Goal: Task Accomplishment & Management: Use online tool/utility

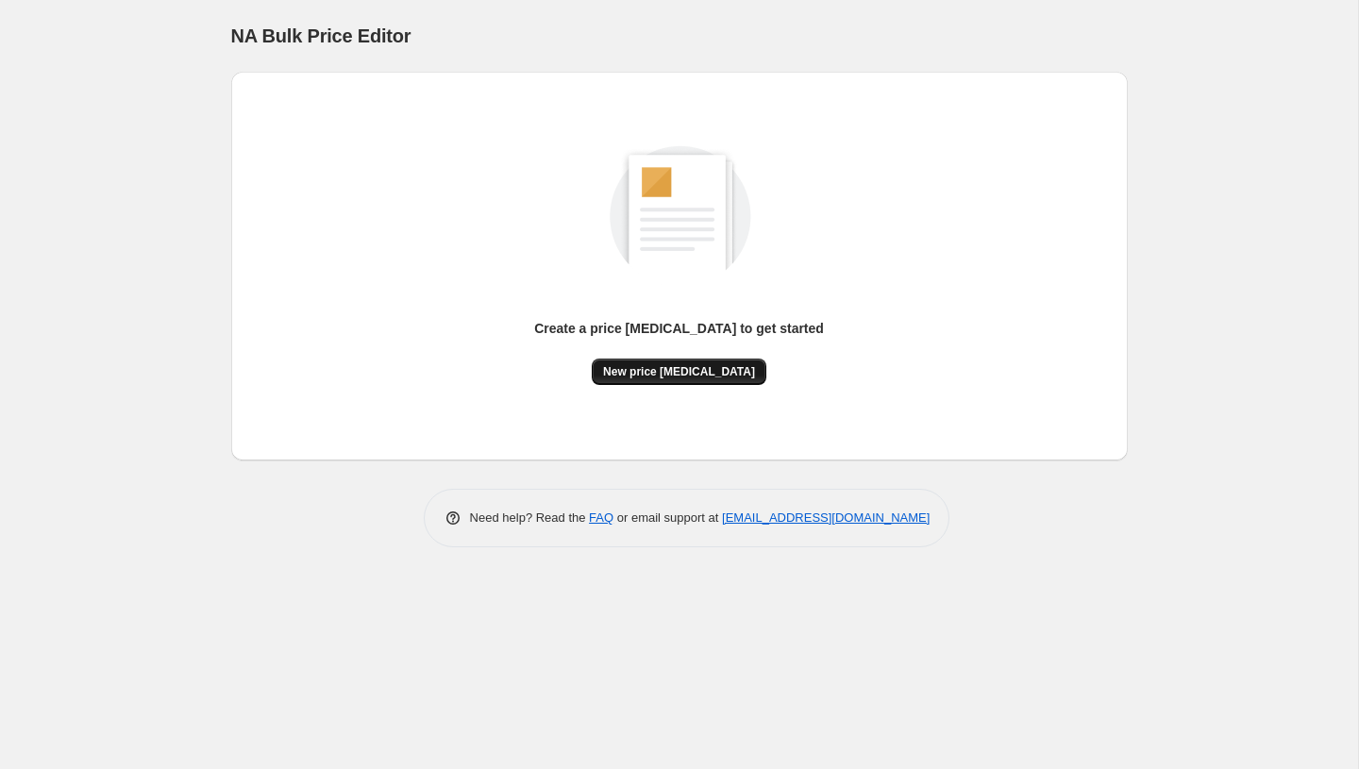
click at [671, 359] on button "New price [MEDICAL_DATA]" at bounding box center [679, 372] width 175 height 26
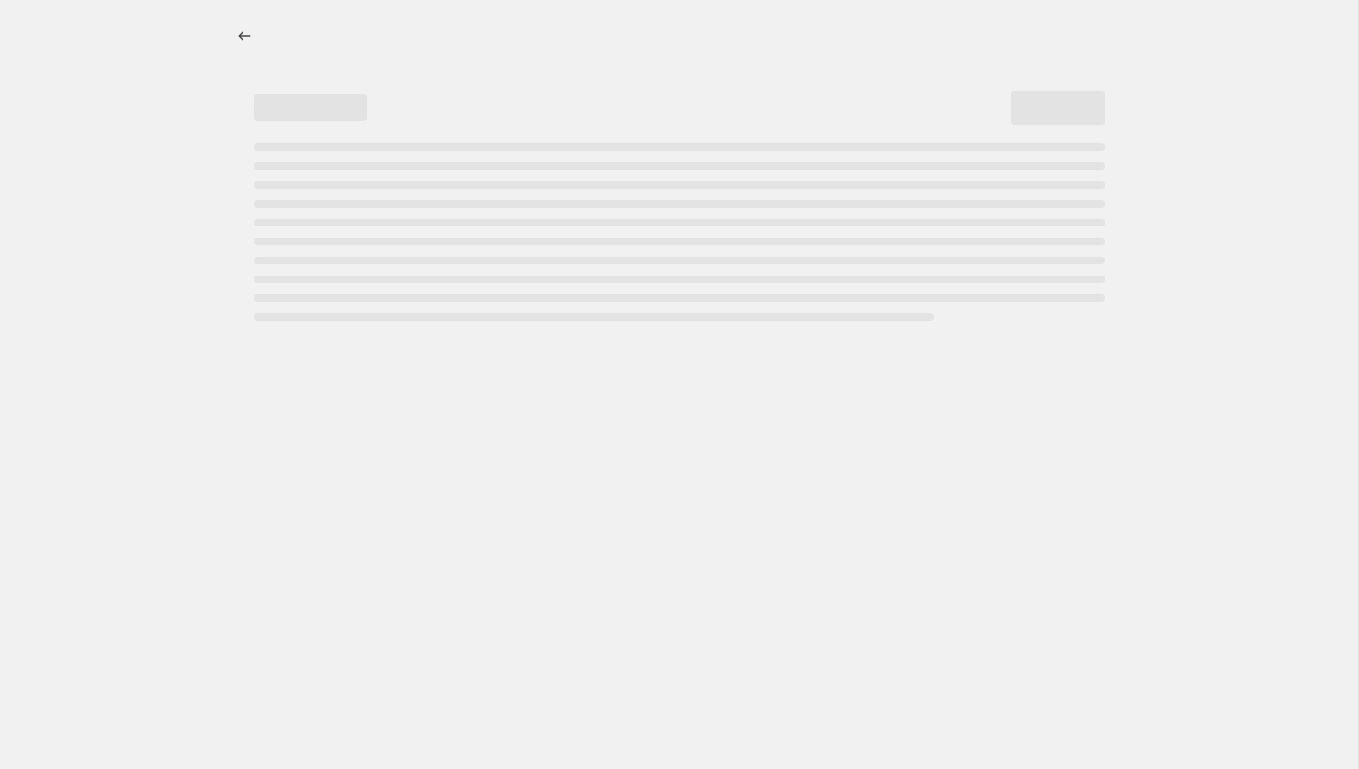
select select "percentage"
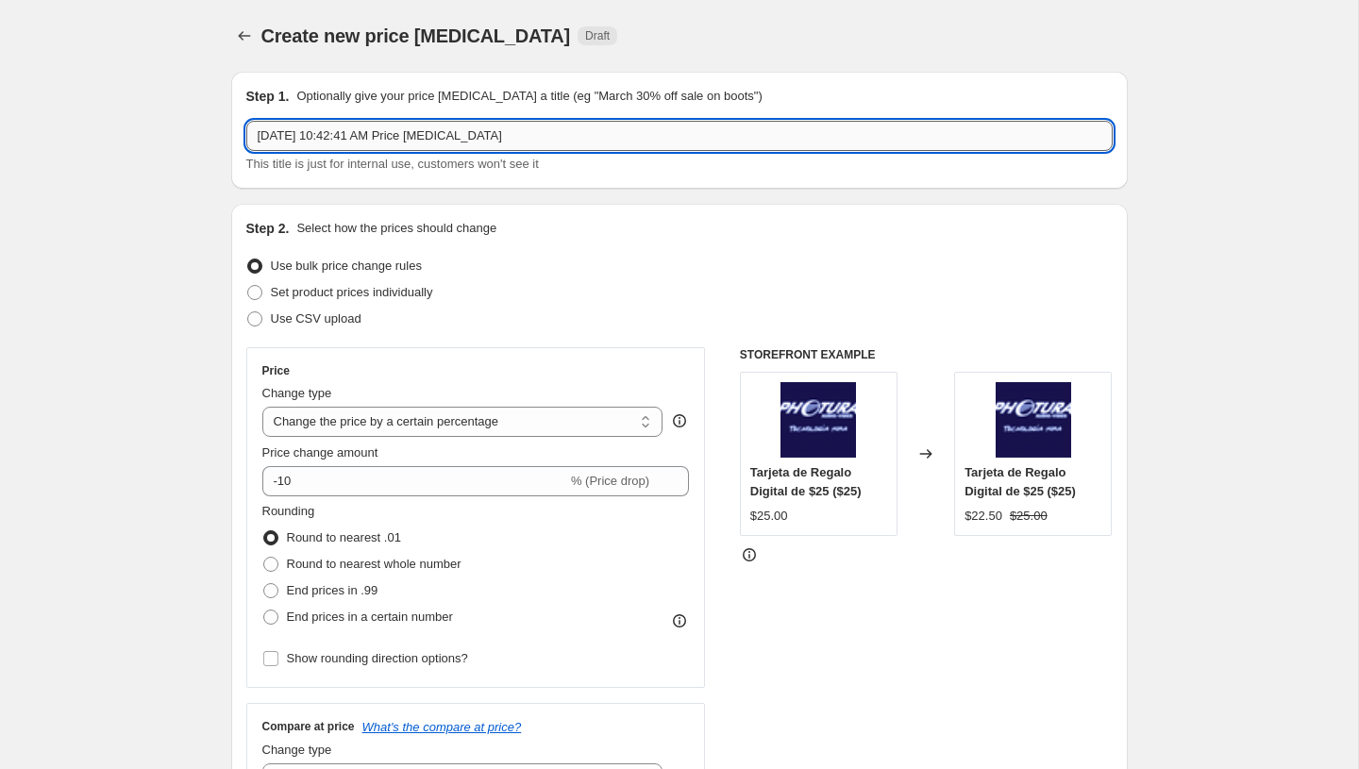
click at [501, 147] on input "[DATE] 10:42:41 AM Price [MEDICAL_DATA]" at bounding box center [679, 136] width 866 height 30
paste input "PromoTag Total (2 Jobs) - TERMINA el 14 de Septiembre"
type input "PromoTag Total (2 Jobs) - TERMINA el 14 de Septiembre"
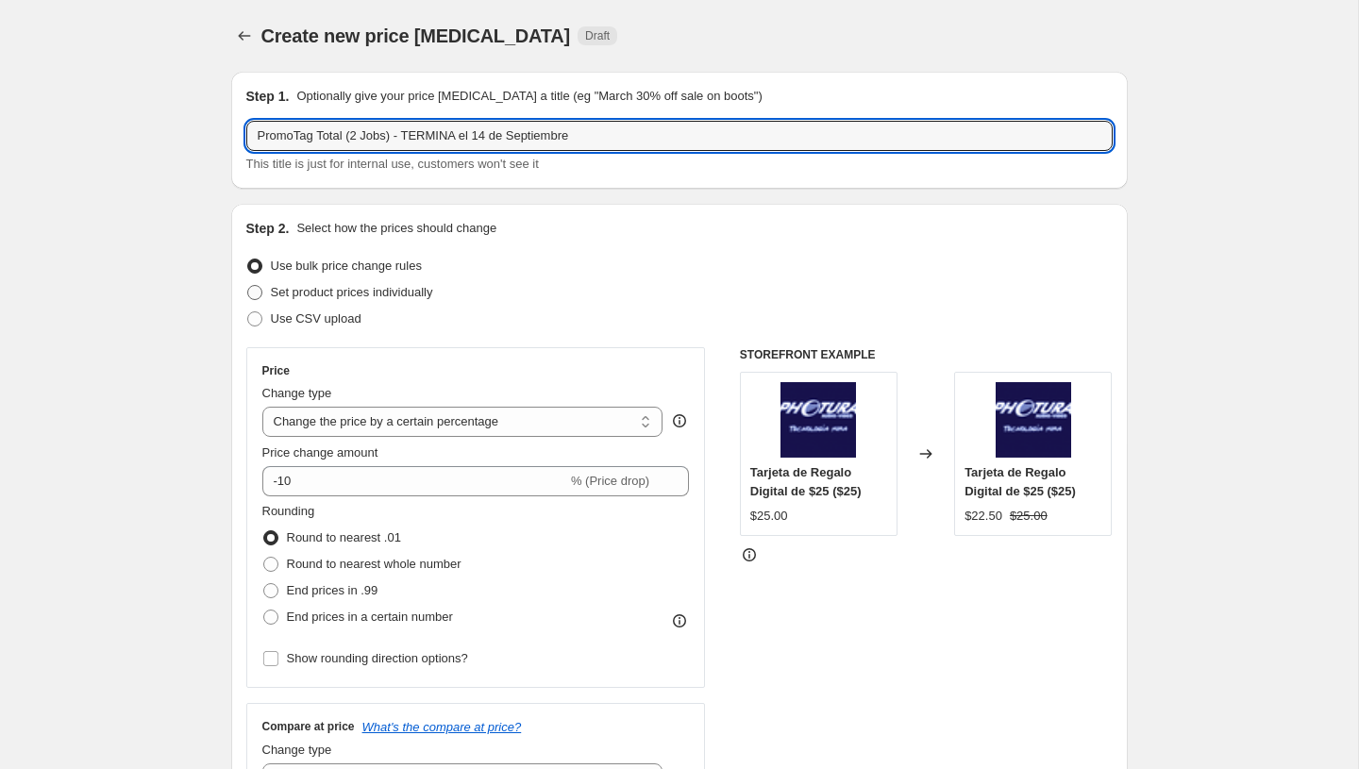
click at [388, 292] on span "Set product prices individually" at bounding box center [352, 292] width 162 height 14
click at [248, 286] on input "Set product prices individually" at bounding box center [247, 285] width 1 height 1
radio input "true"
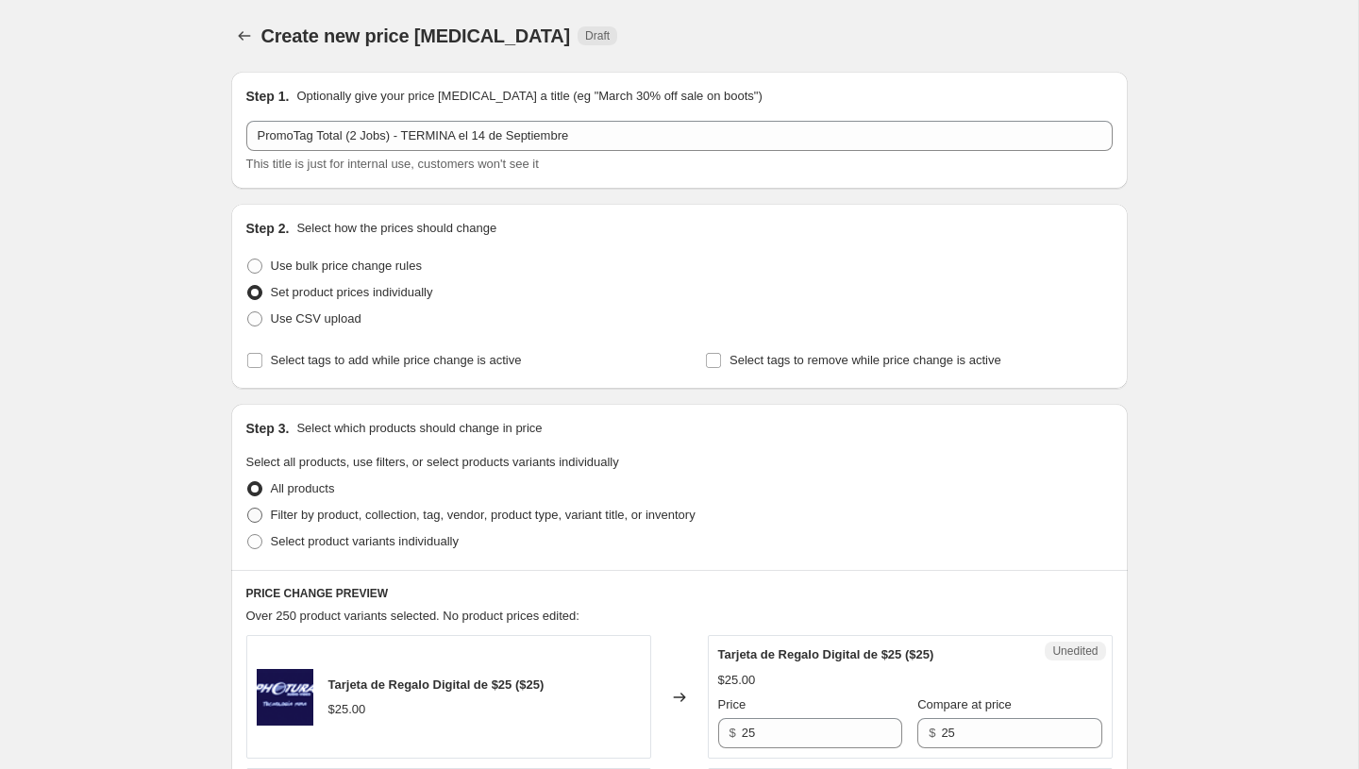
click at [320, 521] on span "Filter by product, collection, tag, vendor, product type, variant title, or inv…" at bounding box center [483, 515] width 425 height 14
click at [248, 509] on input "Filter by product, collection, tag, vendor, product type, variant title, or inv…" at bounding box center [247, 508] width 1 height 1
radio input "true"
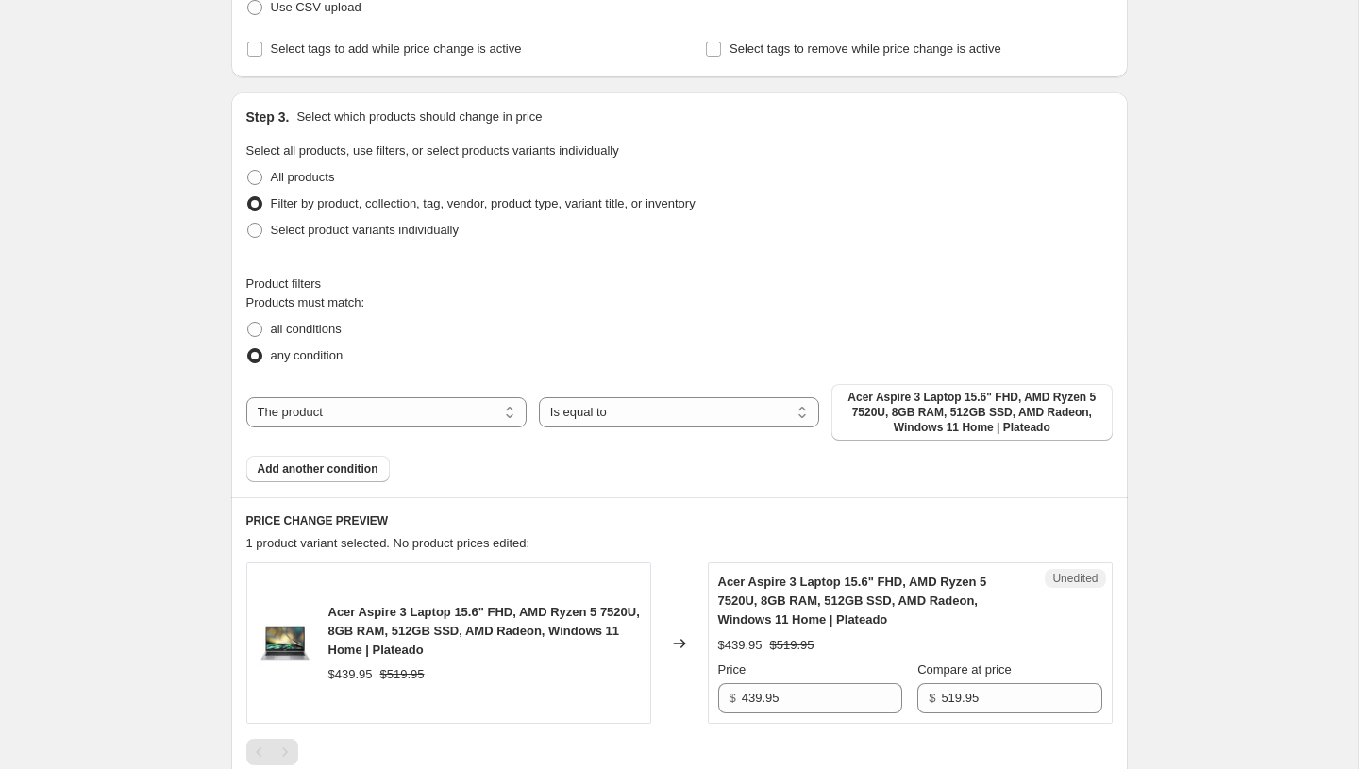
scroll to position [367, 0]
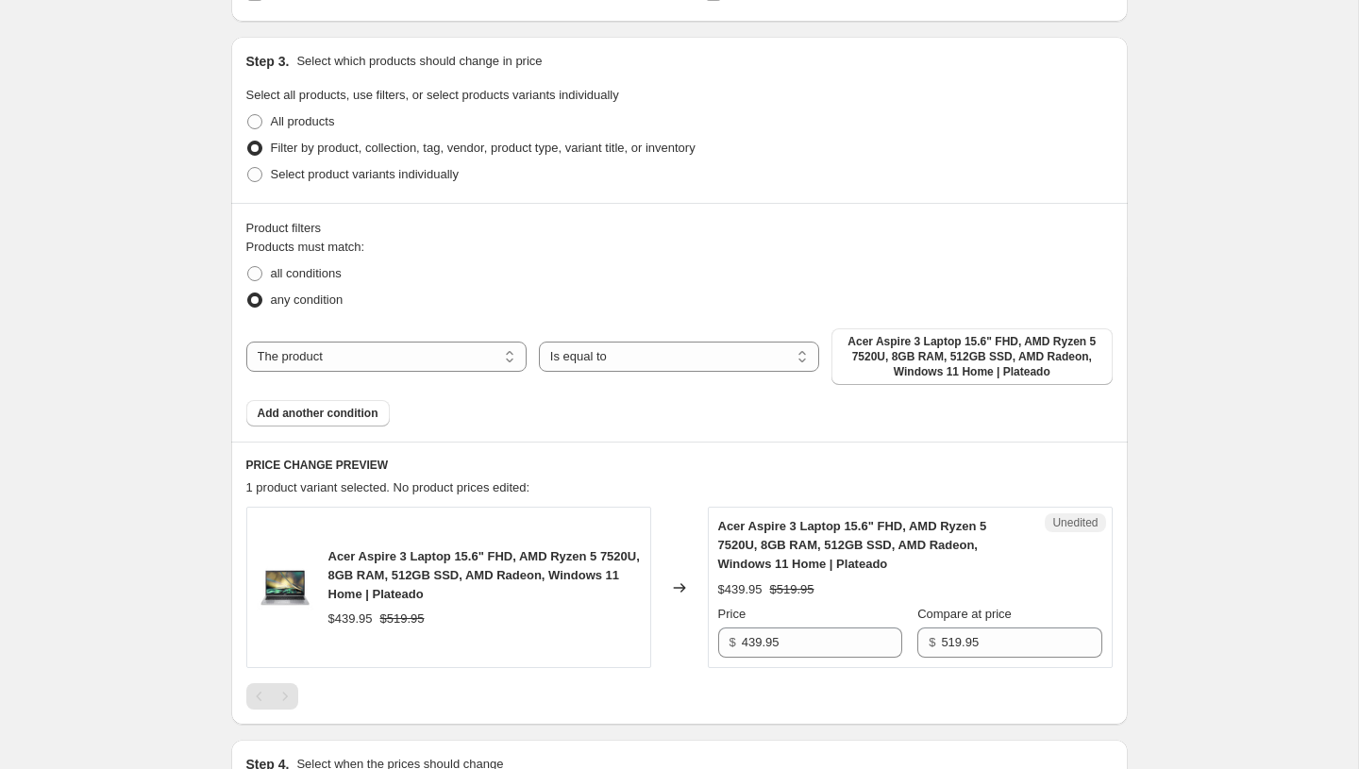
click at [309, 290] on label "any condition" at bounding box center [294, 300] width 97 height 26
click at [248, 292] on input "any condition" at bounding box center [247, 292] width 1 height 1
click at [309, 284] on label "all conditions" at bounding box center [293, 273] width 95 height 26
click at [248, 267] on input "all conditions" at bounding box center [247, 266] width 1 height 1
radio input "true"
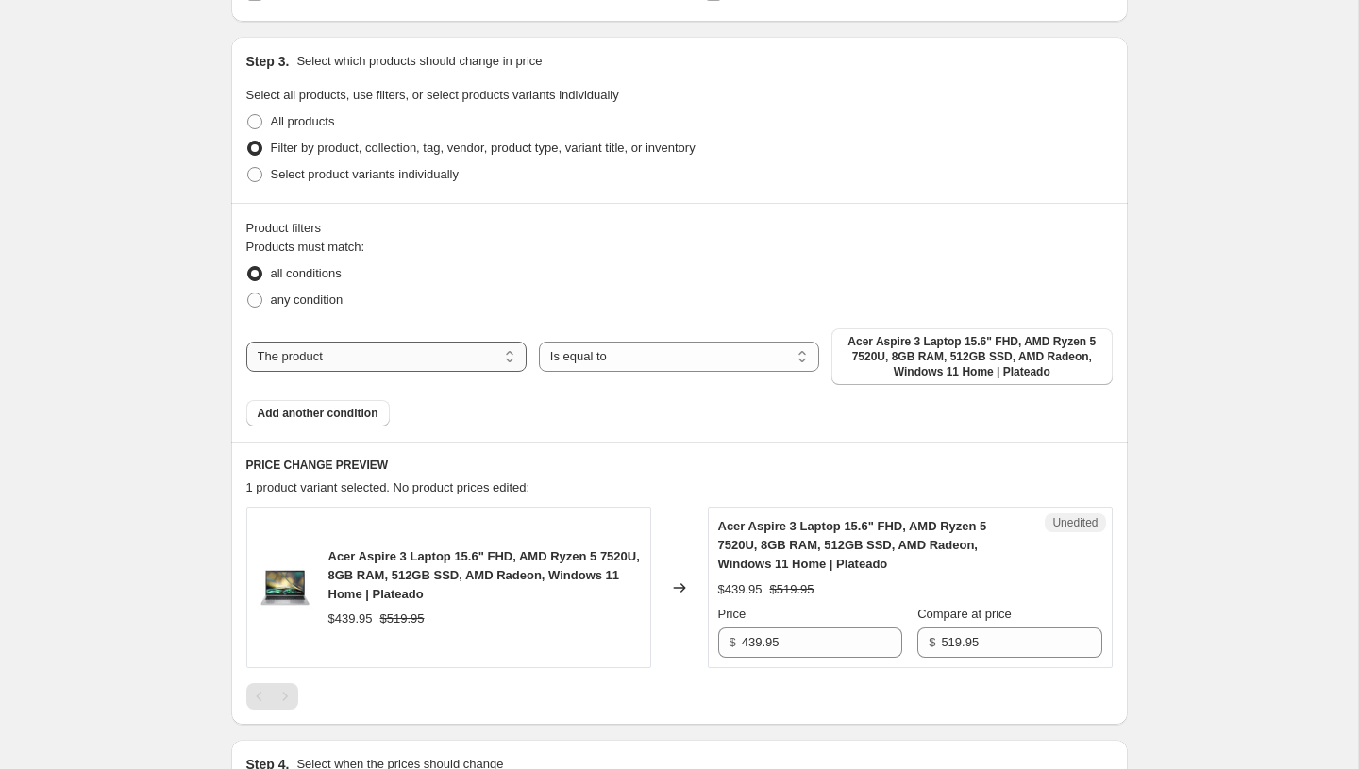
click at [446, 347] on select "The product The product's collection The product's tag The product's vendor The…" at bounding box center [386, 357] width 280 height 30
select select "vendor"
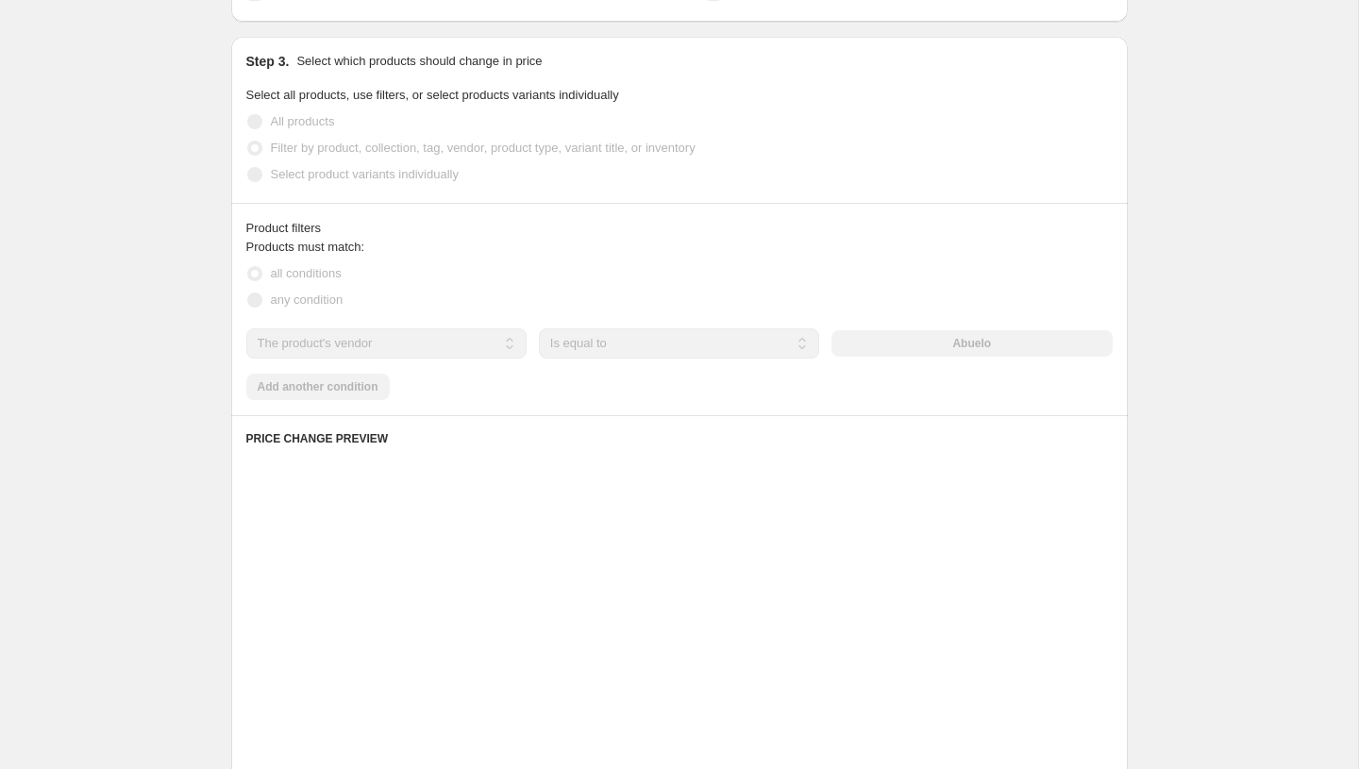
scroll to position [0, 0]
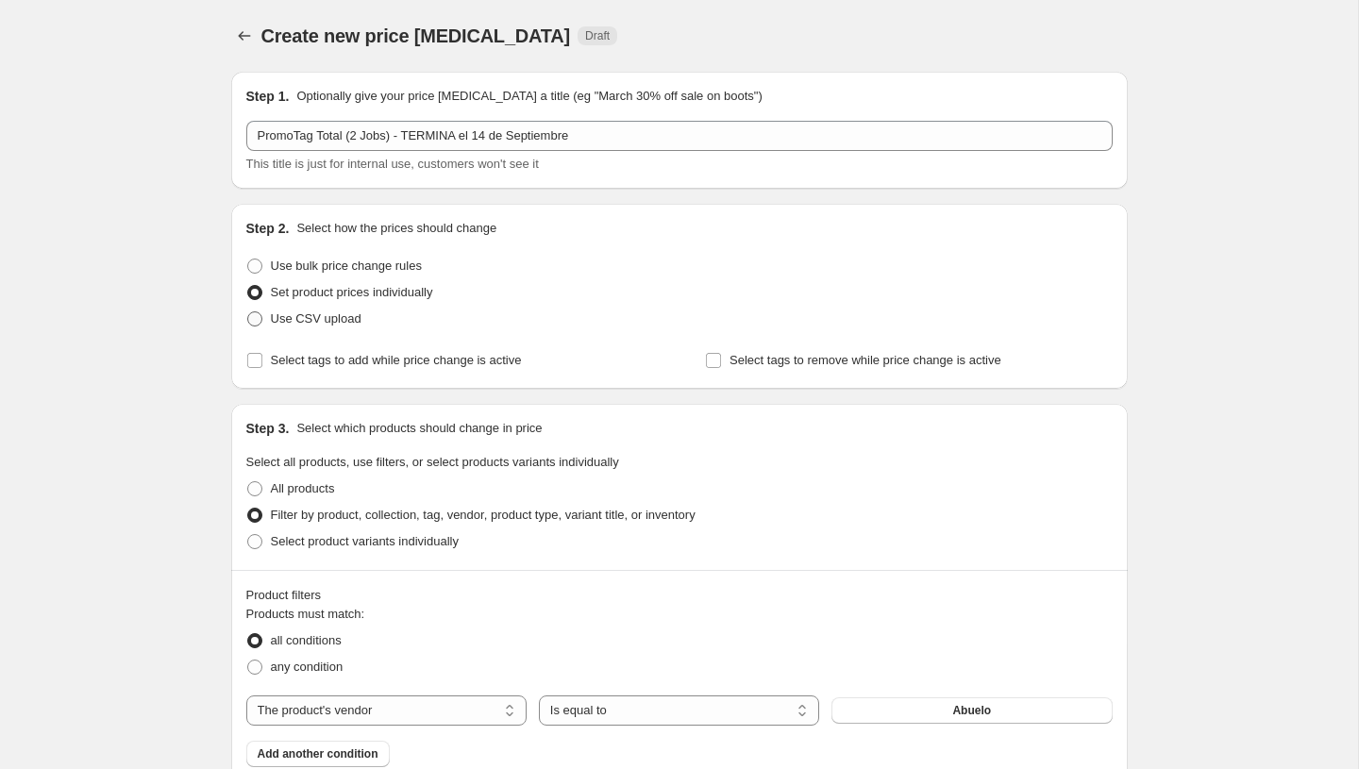
click at [337, 309] on span "Use CSV upload" at bounding box center [316, 318] width 91 height 19
click at [248, 311] on input "Use CSV upload" at bounding box center [247, 311] width 1 height 1
radio input "true"
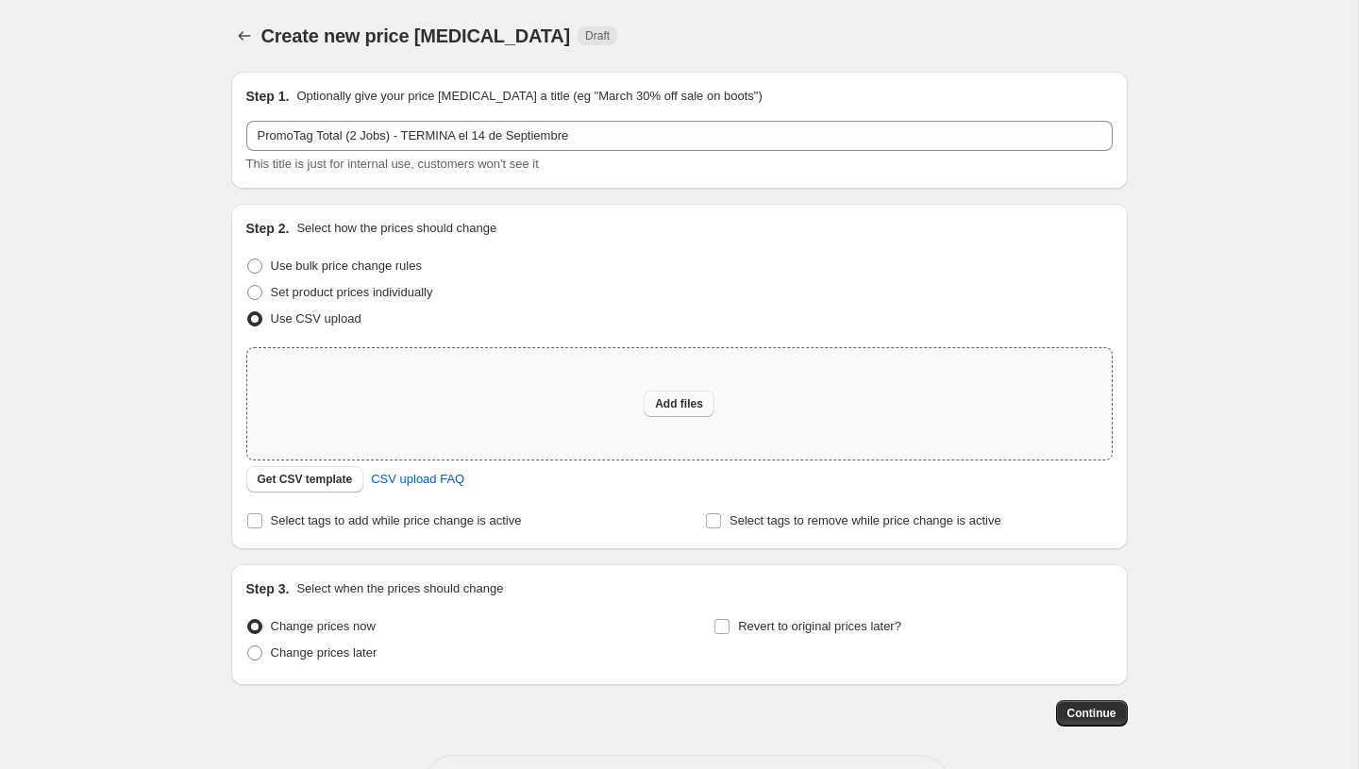
click at [672, 405] on span "Add files" at bounding box center [679, 403] width 48 height 15
type input "C:\fakepath\PromoTag Total (2 Jobs) - TERMINA el 14 de Septiembre.csv"
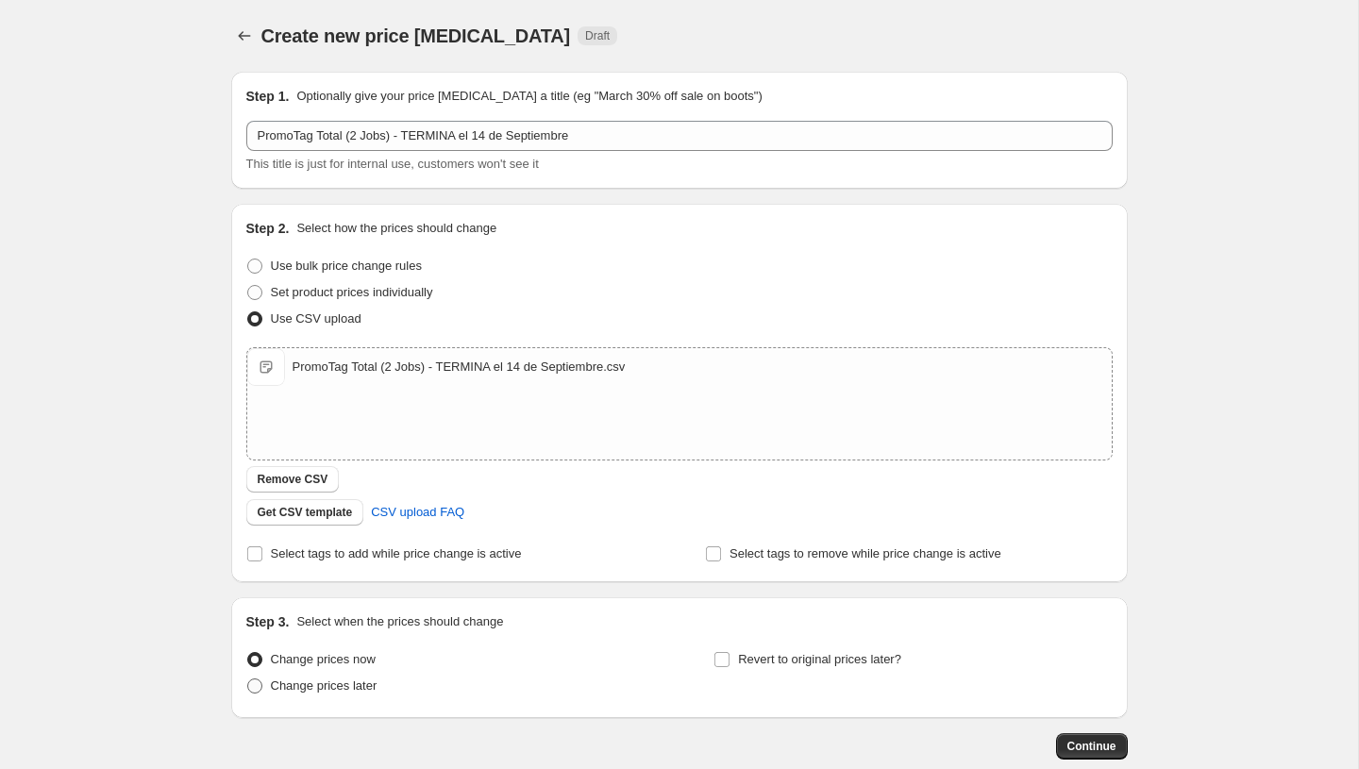
click at [347, 687] on span "Change prices later" at bounding box center [324, 685] width 107 height 14
click at [248, 679] on input "Change prices later" at bounding box center [247, 678] width 1 height 1
radio input "true"
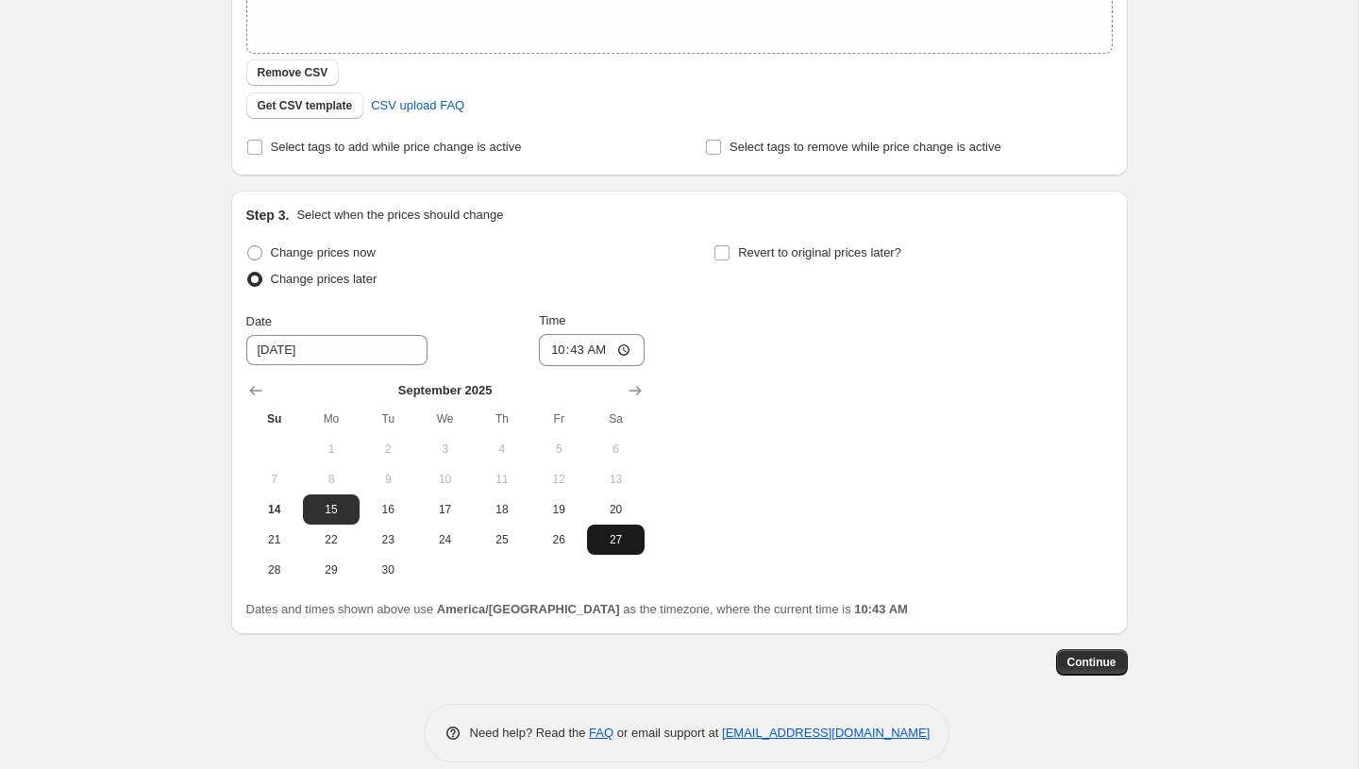
scroll to position [425, 0]
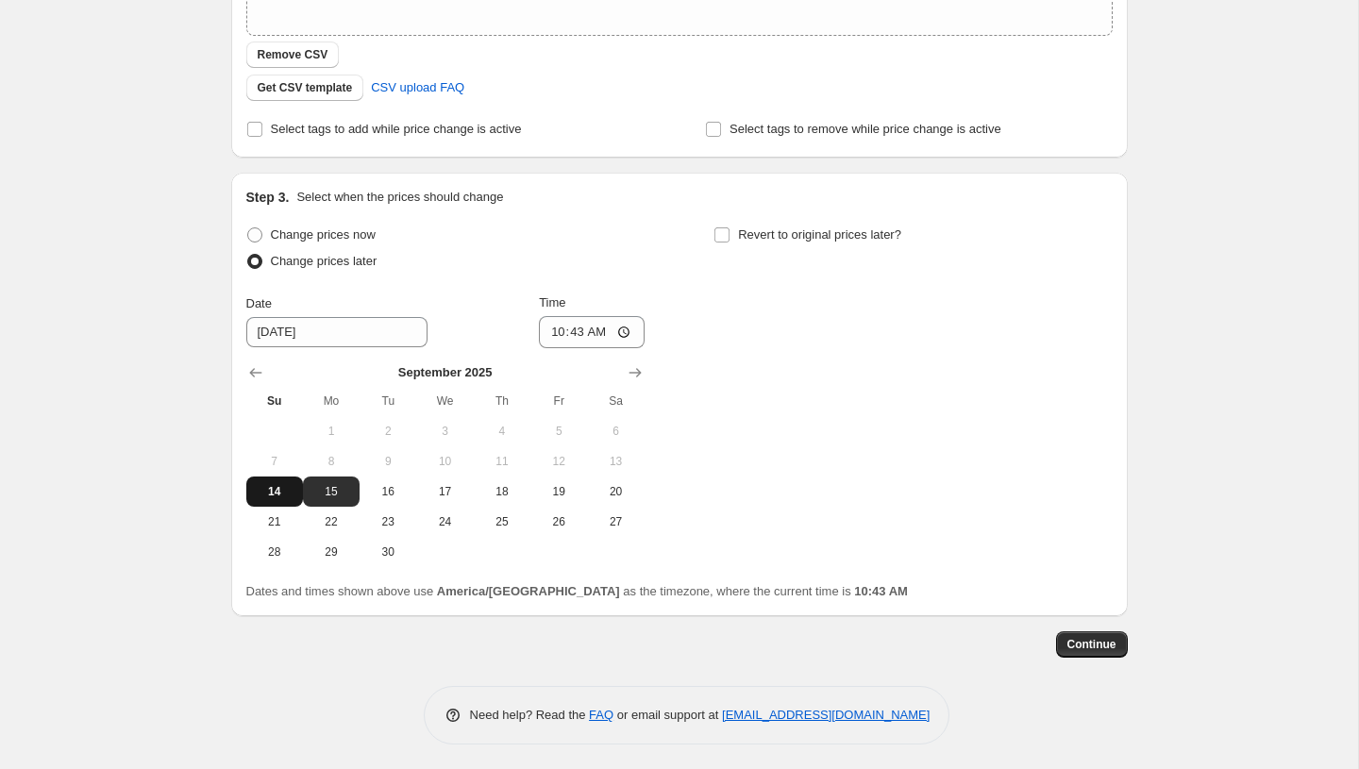
click at [289, 491] on span "14" at bounding box center [275, 491] width 42 height 15
type input "9/14/2025"
click at [562, 331] on input "10:43" at bounding box center [592, 332] width 106 height 32
type input "23:58"
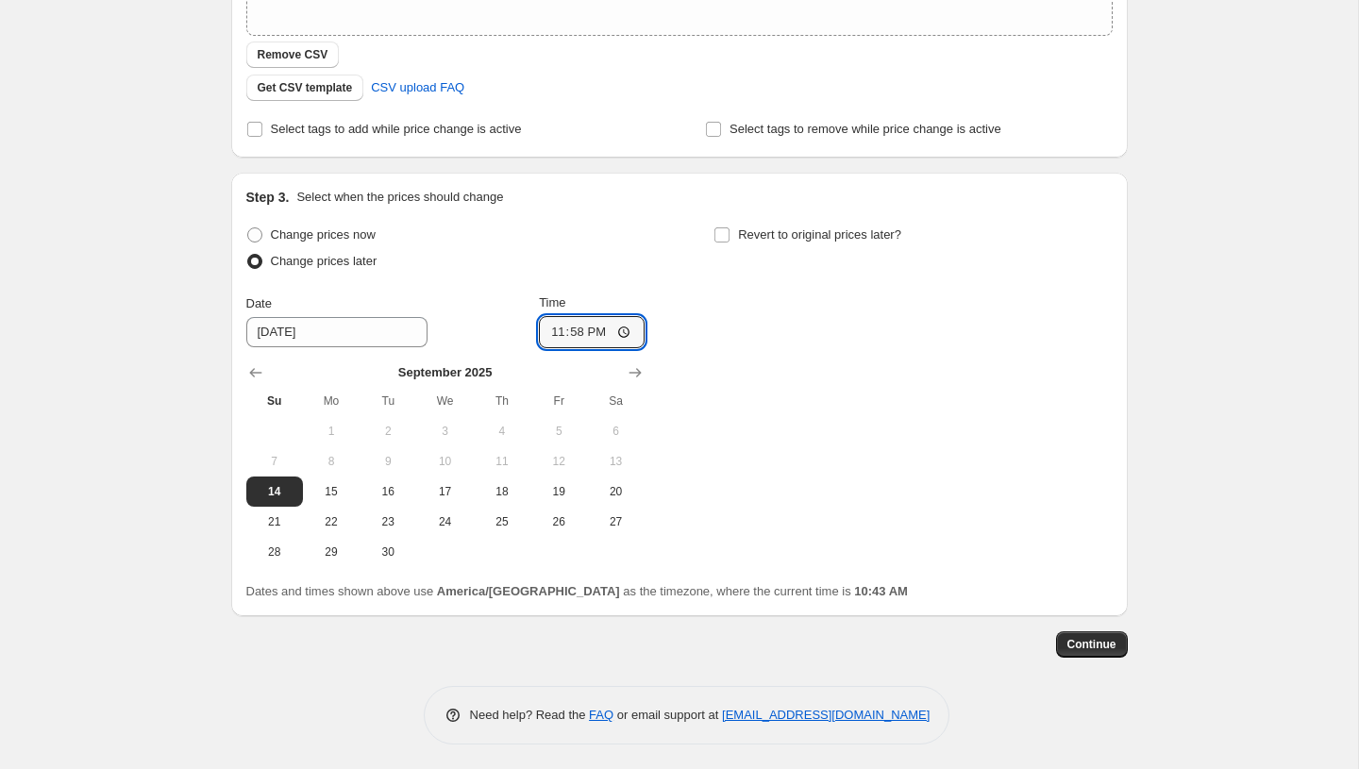
click at [727, 379] on div "Change prices now Change prices later Date 9/14/2025 Time 23:58 September 2025 …" at bounding box center [679, 394] width 866 height 345
click at [1109, 642] on span "Continue" at bounding box center [1091, 644] width 49 height 15
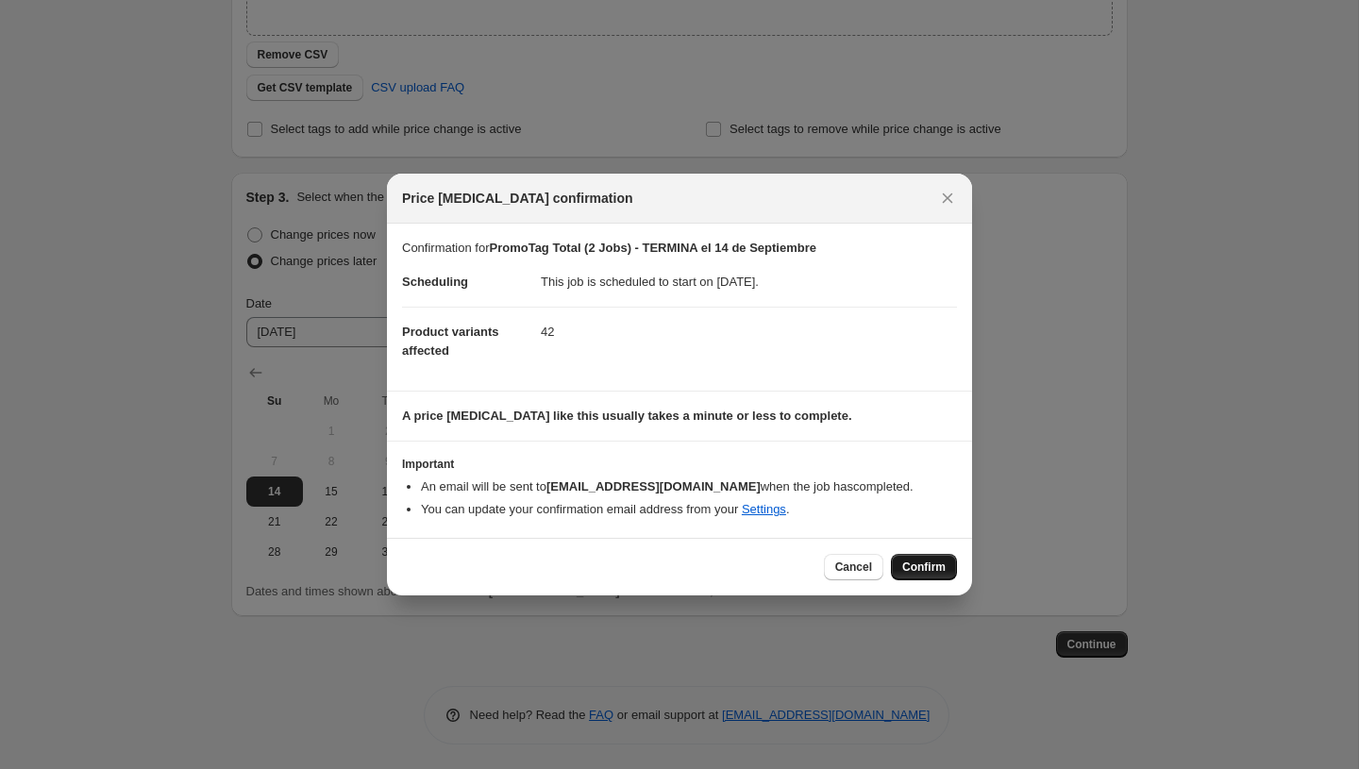
click at [926, 573] on span "Confirm" at bounding box center [923, 566] width 43 height 15
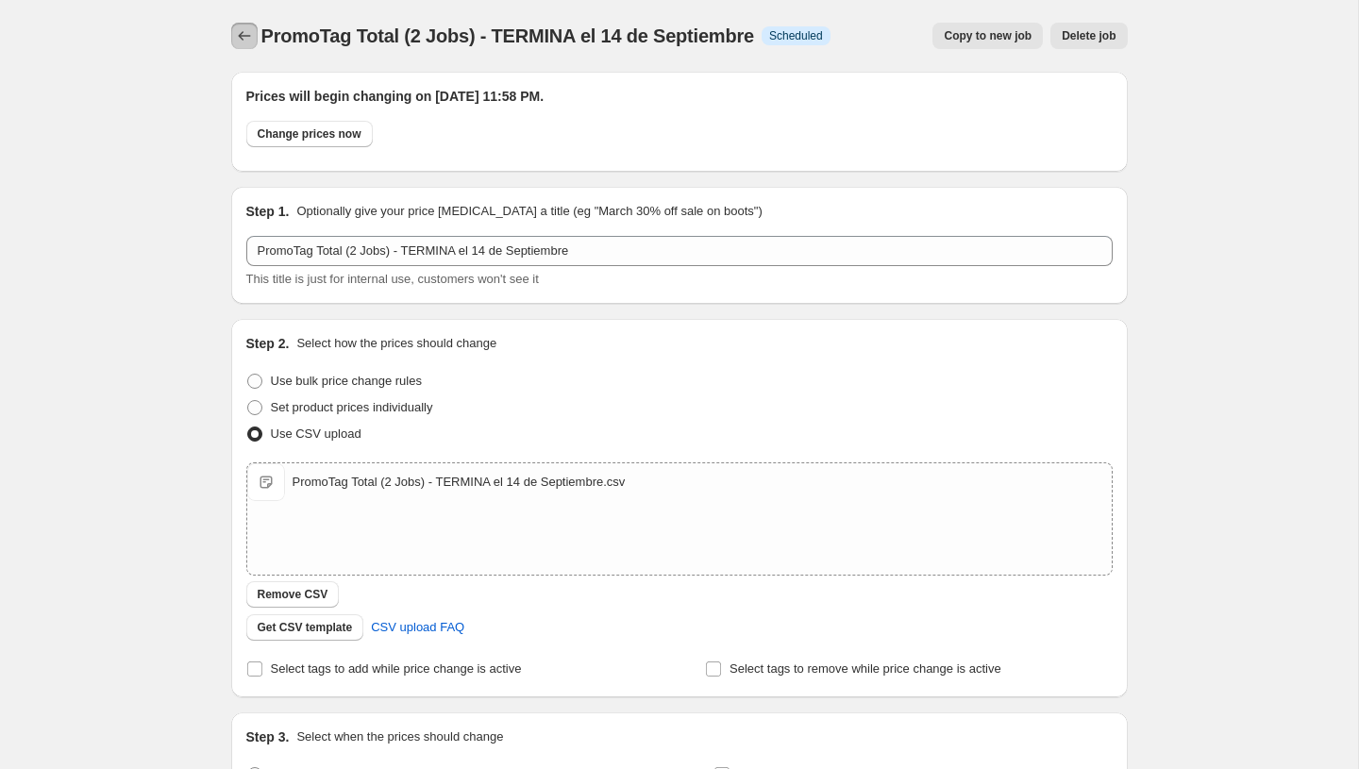
click at [248, 41] on icon "Price change jobs" at bounding box center [244, 35] width 19 height 19
